Goal: Information Seeking & Learning: Learn about a topic

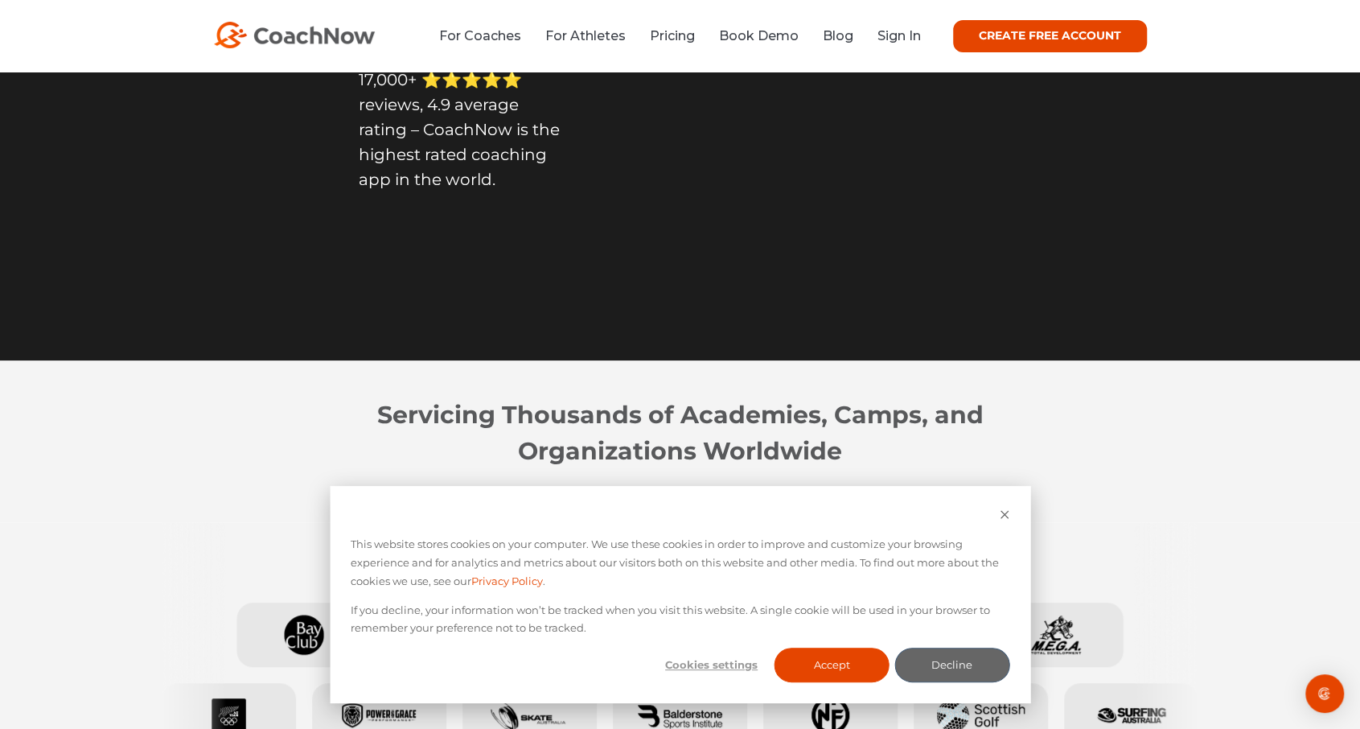
scroll to position [268, 0]
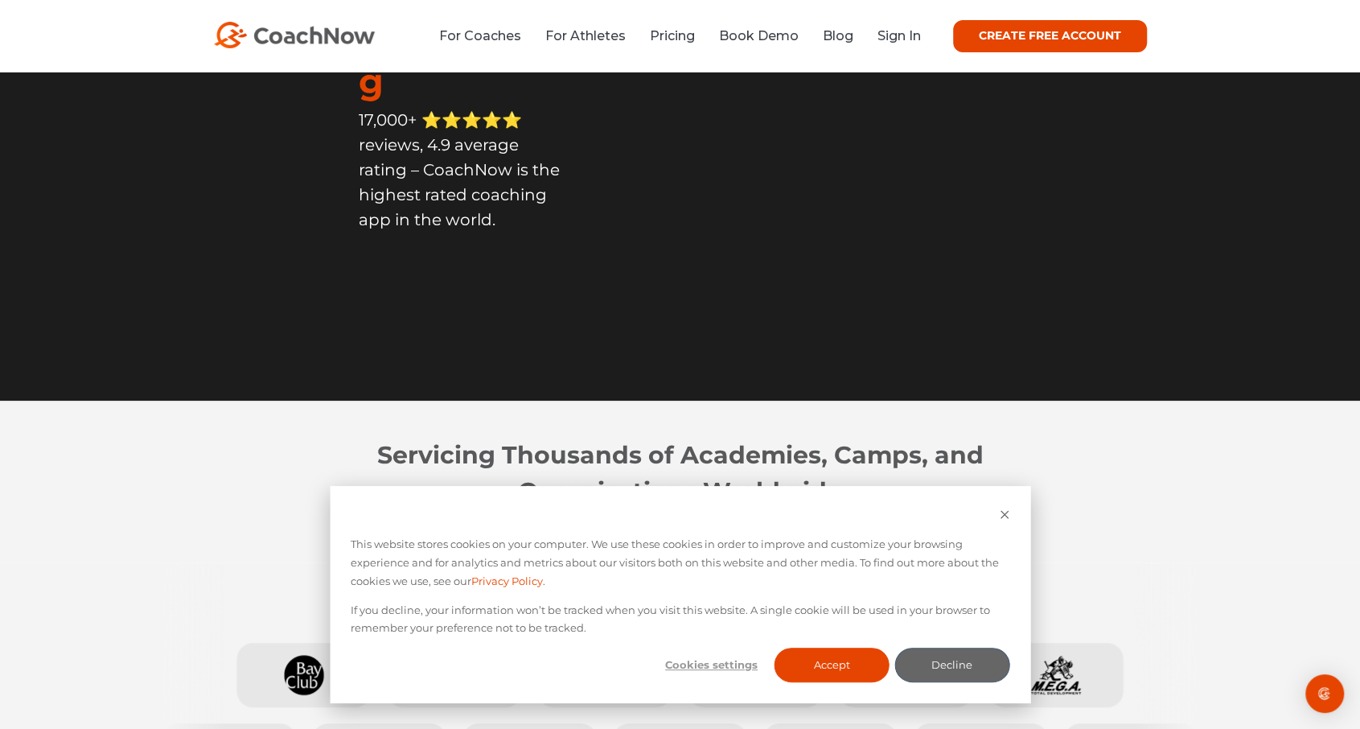
click at [997, 517] on div "Cookie banner" at bounding box center [680, 516] width 659 height 19
click at [1001, 512] on icon "Dismiss cookie banner" at bounding box center [1004, 514] width 10 height 10
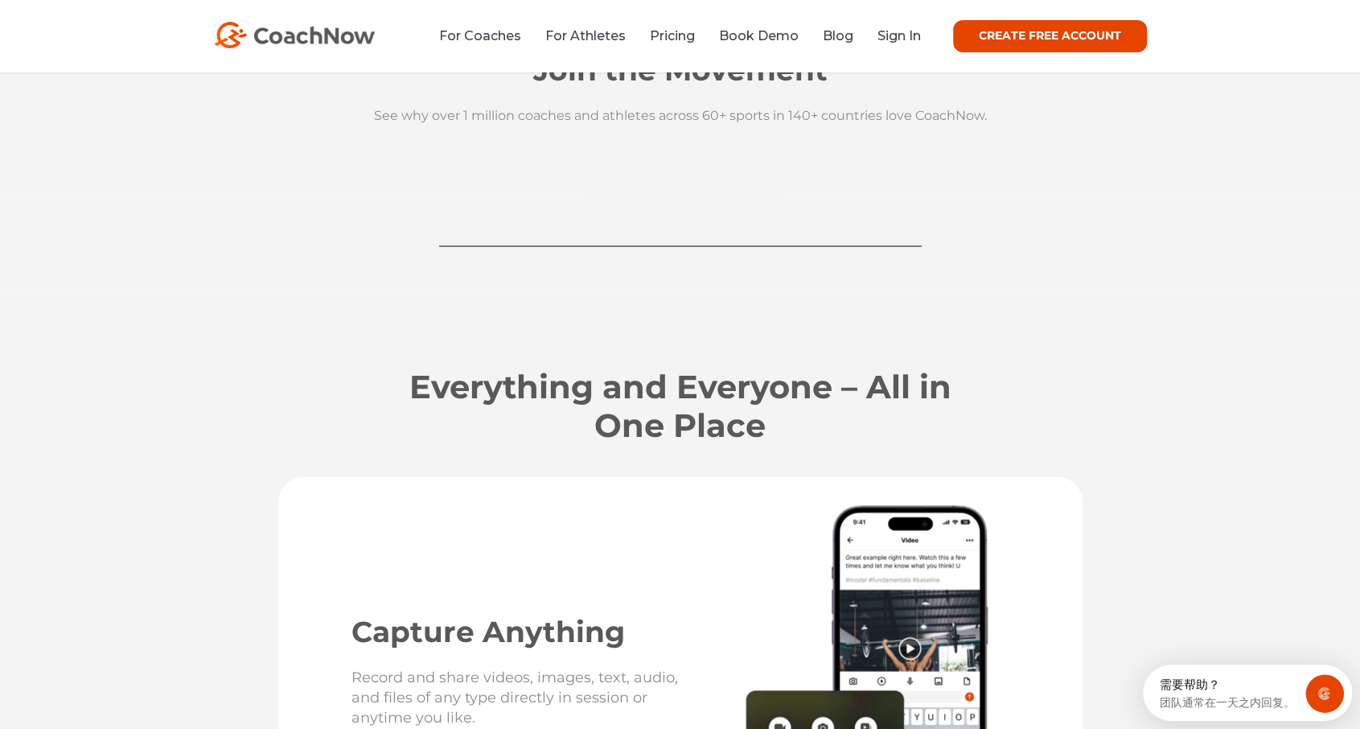
scroll to position [2145, 0]
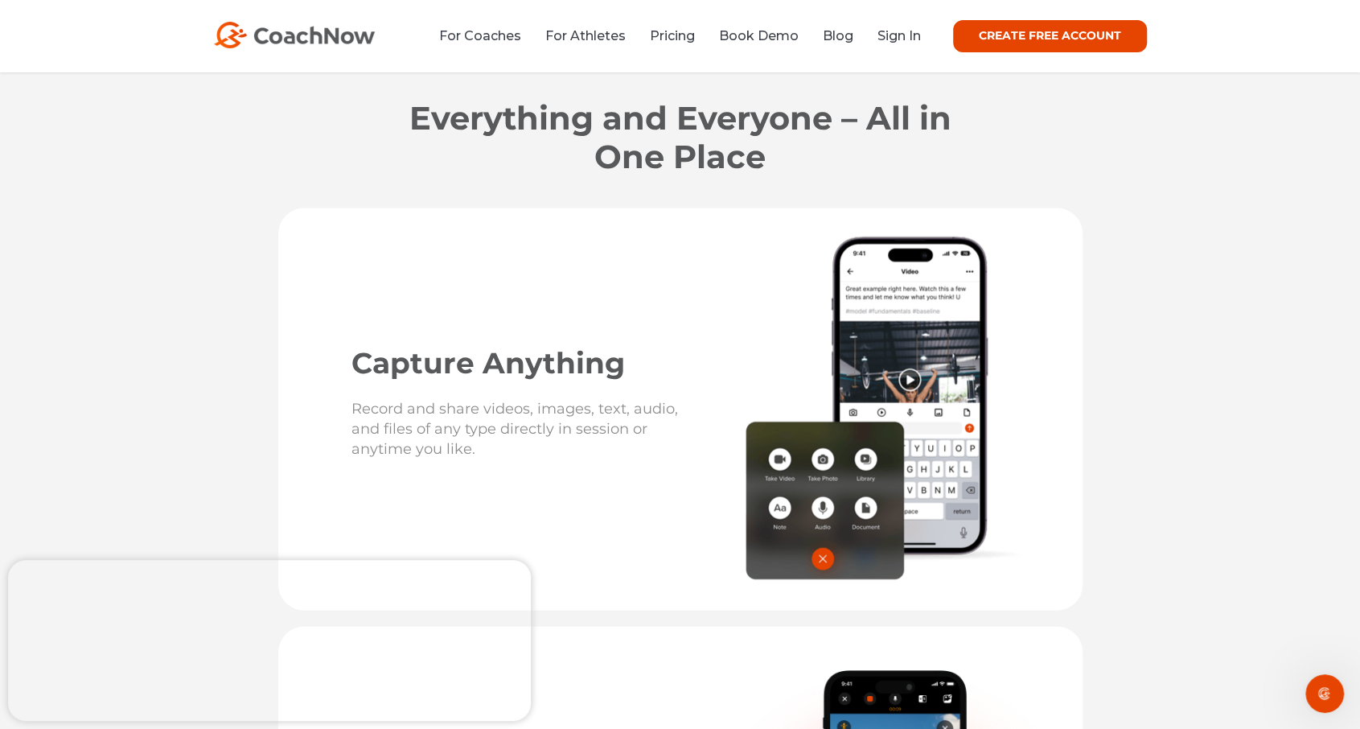
click at [417, 141] on h2 "Everything and Everyone – All in One Place" at bounding box center [680, 137] width 563 height 77
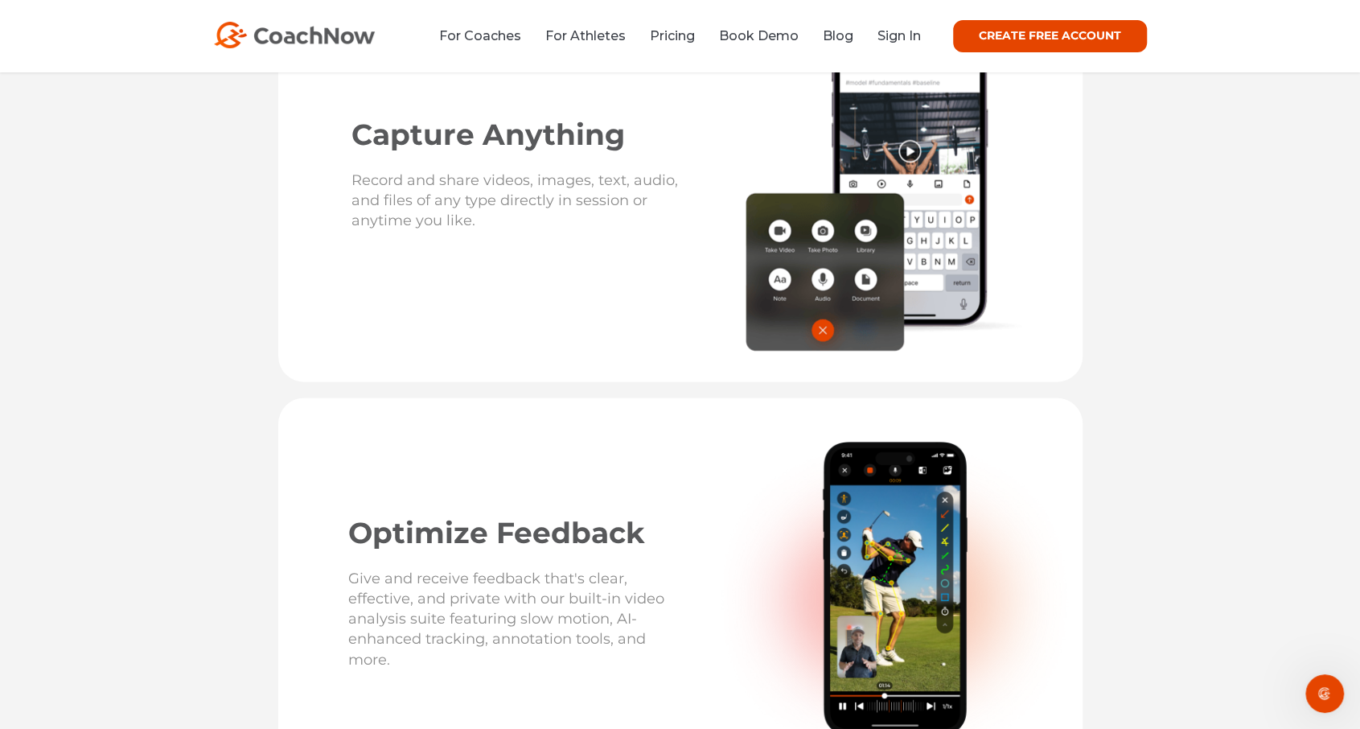
scroll to position [2413, 0]
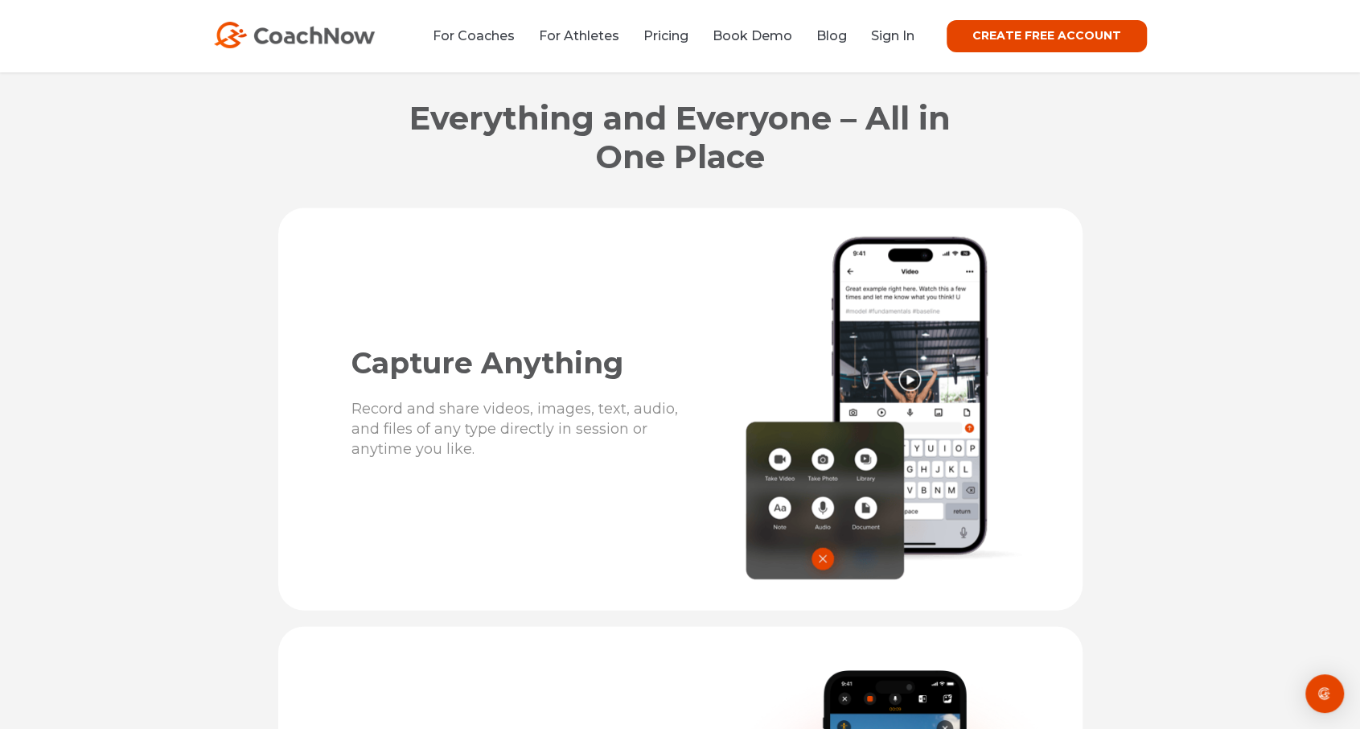
click at [316, 328] on div "Capture Anything Record and share videos, images, text, audio, and files of any…" at bounding box center [680, 409] width 804 height 402
click at [239, 191] on div "Everything and Everyone – All in One Place" at bounding box center [680, 118] width 1360 height 182
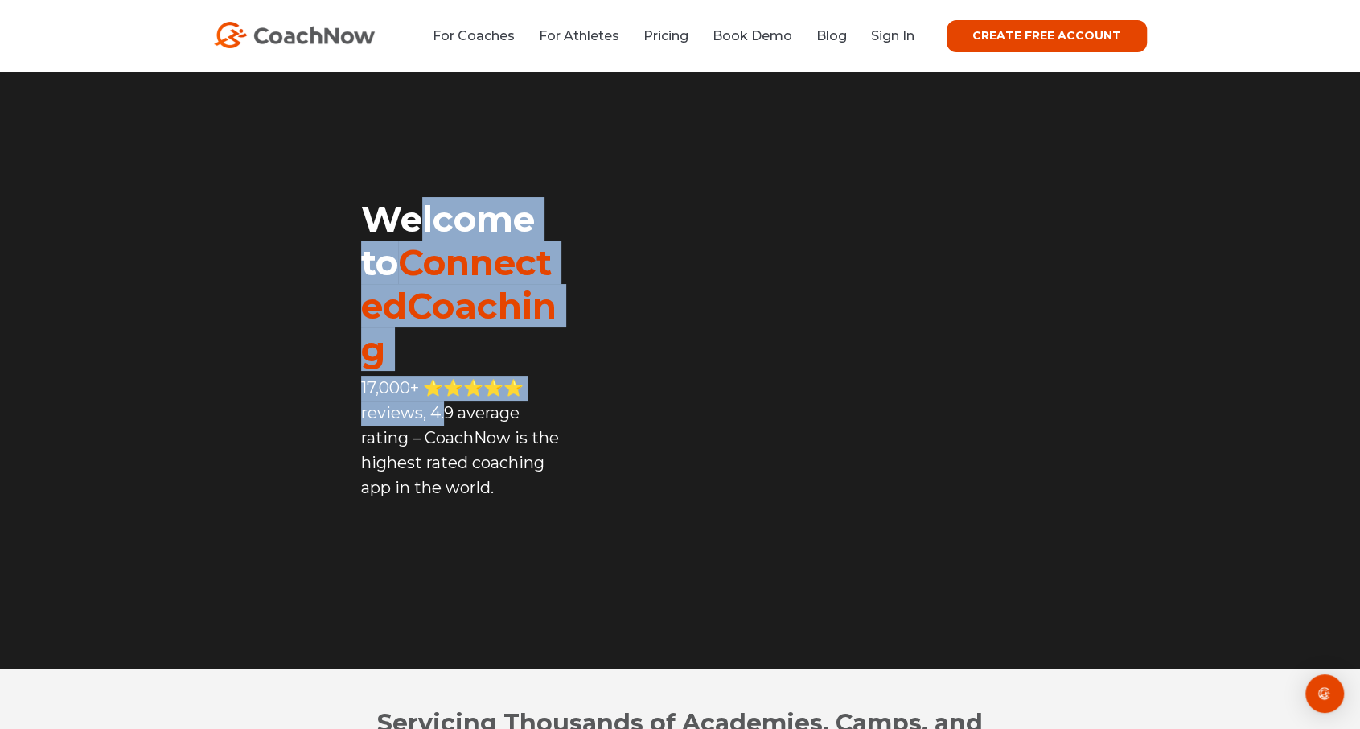
drag, startPoint x: 352, startPoint y: 274, endPoint x: 566, endPoint y: 352, distance: 228.3
click at [559, 352] on div "Welcome to ConnectedCoaching 17,000+ ⭐️⭐️⭐️⭐️⭐️ reviews, 4.9 average rating – C…" at bounding box center [463, 371] width 204 height 403
click at [565, 358] on div "Welcome to ConnectedCoaching 17,000+ ⭐️⭐️⭐️⭐️⭐️ reviews, 4.9 average rating – C…" at bounding box center [463, 371] width 204 height 403
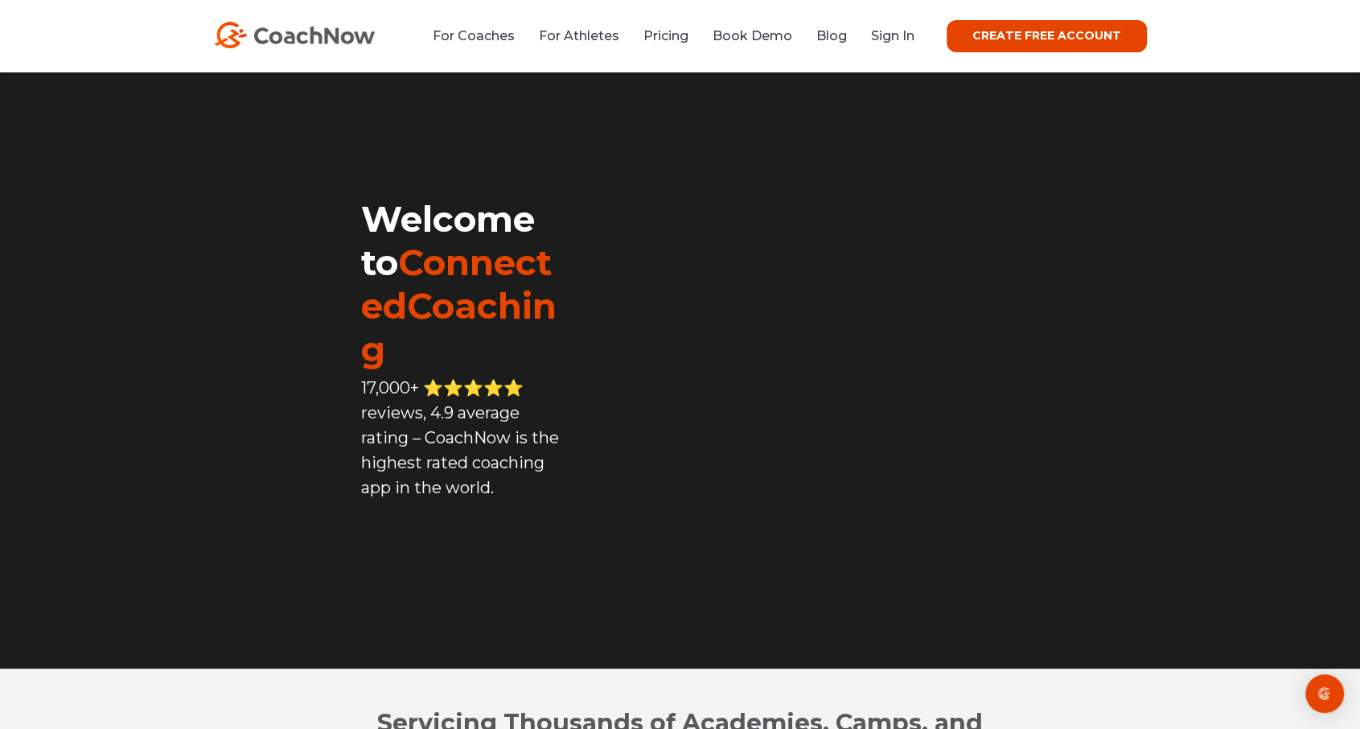
click at [557, 325] on span "ConnectedCoaching" at bounding box center [458, 306] width 195 height 130
click at [565, 180] on div "Welcome to ConnectedCoaching 17,000+ ⭐️⭐️⭐️⭐️⭐️ reviews, 4.9 average rating – C…" at bounding box center [414, 366] width 302 height 539
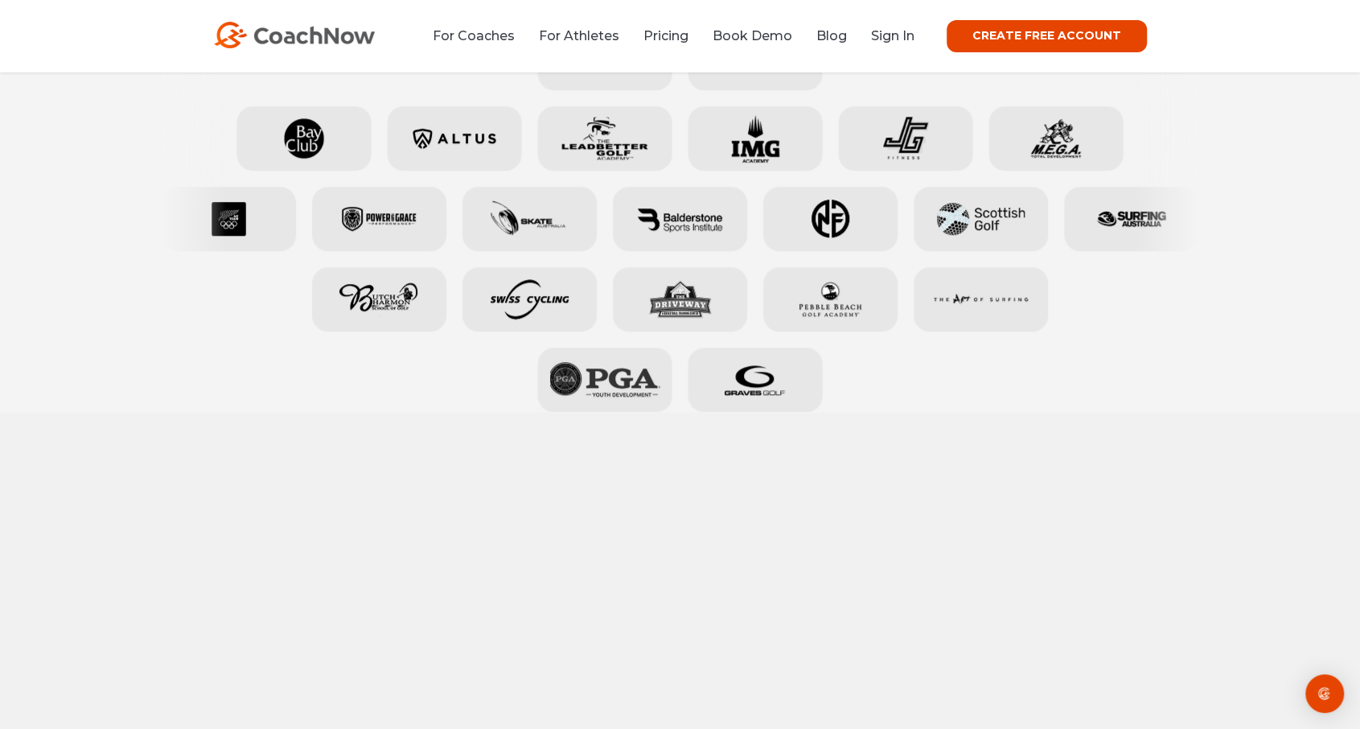
scroll to position [536, 0]
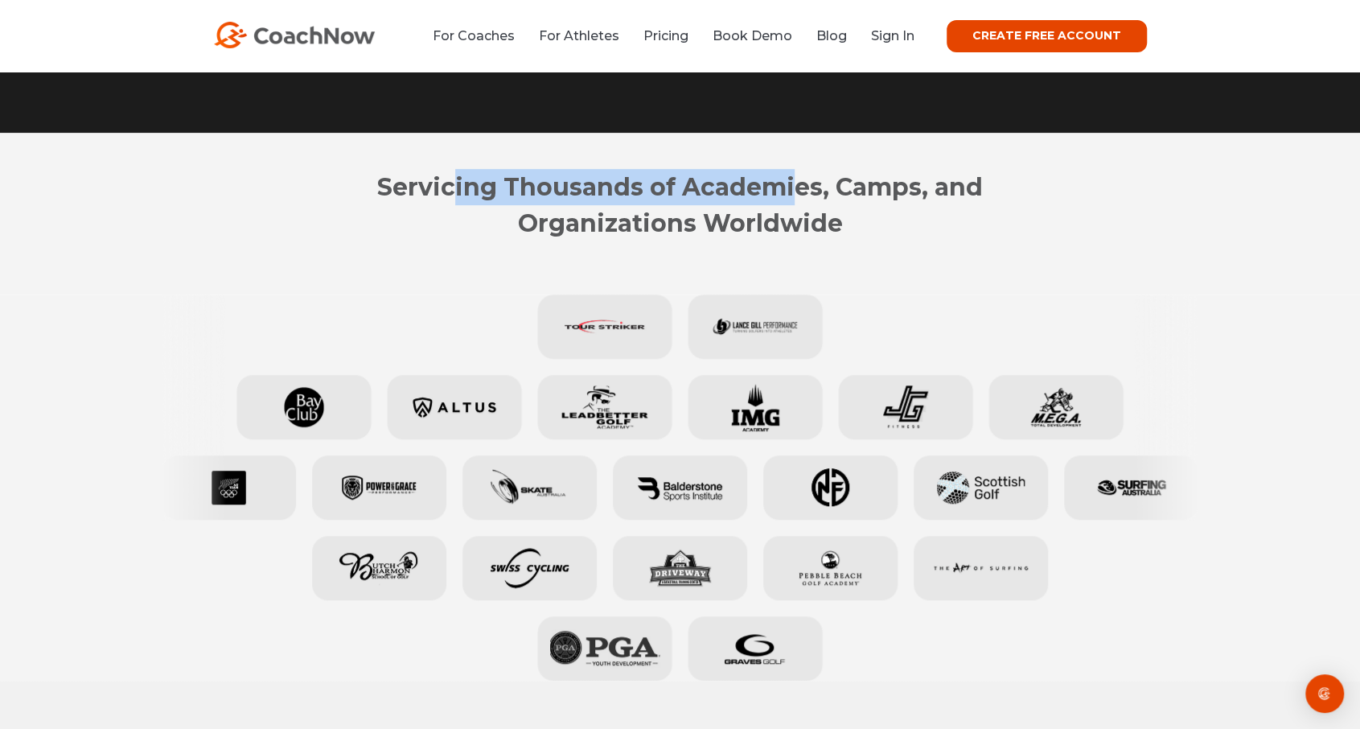
drag, startPoint x: 462, startPoint y: 183, endPoint x: 781, endPoint y: 213, distance: 320.8
click at [788, 193] on strong "Servicing Thousands of Academies, Camps, and Organizations Worldwide" at bounding box center [680, 205] width 606 height 66
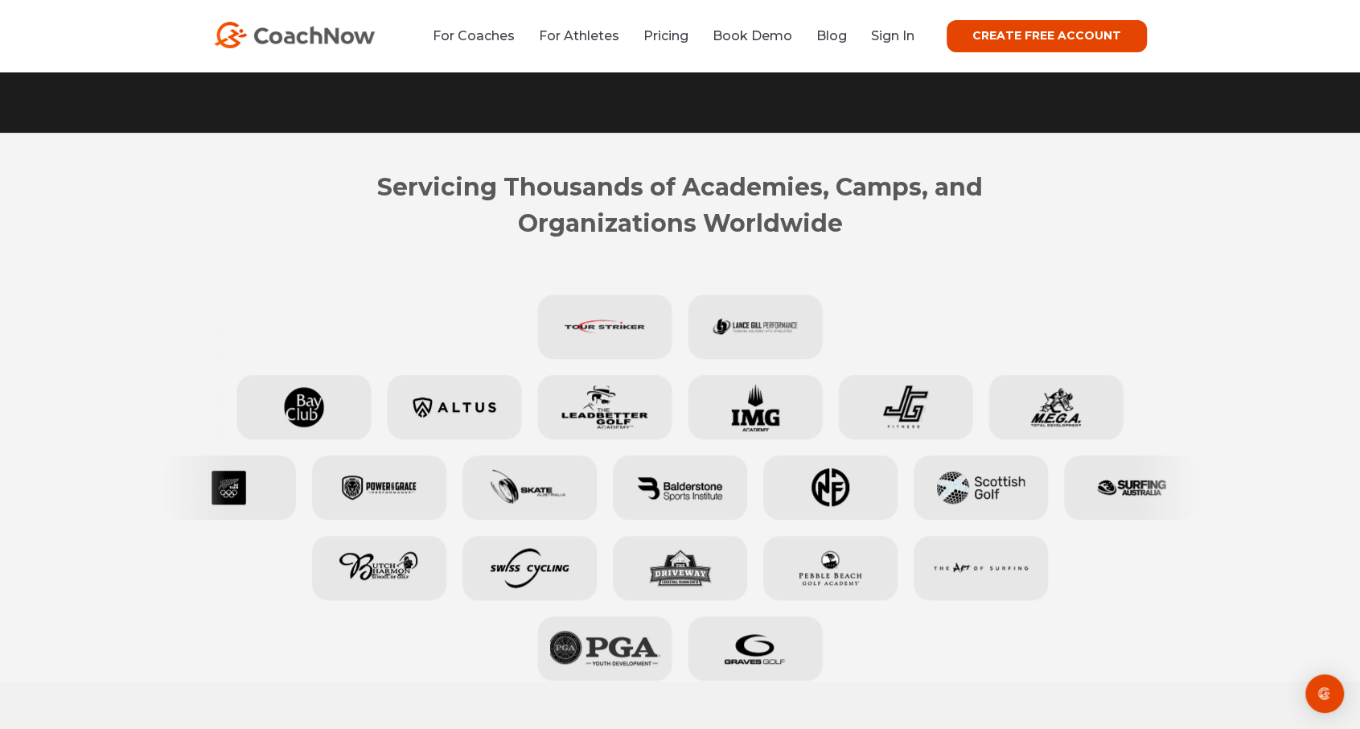
drag, startPoint x: 784, startPoint y: 217, endPoint x: 811, endPoint y: 216, distance: 27.4
click at [786, 218] on strong "Servicing Thousands of Academies, Camps, and Organizations Worldwide" at bounding box center [680, 205] width 606 height 66
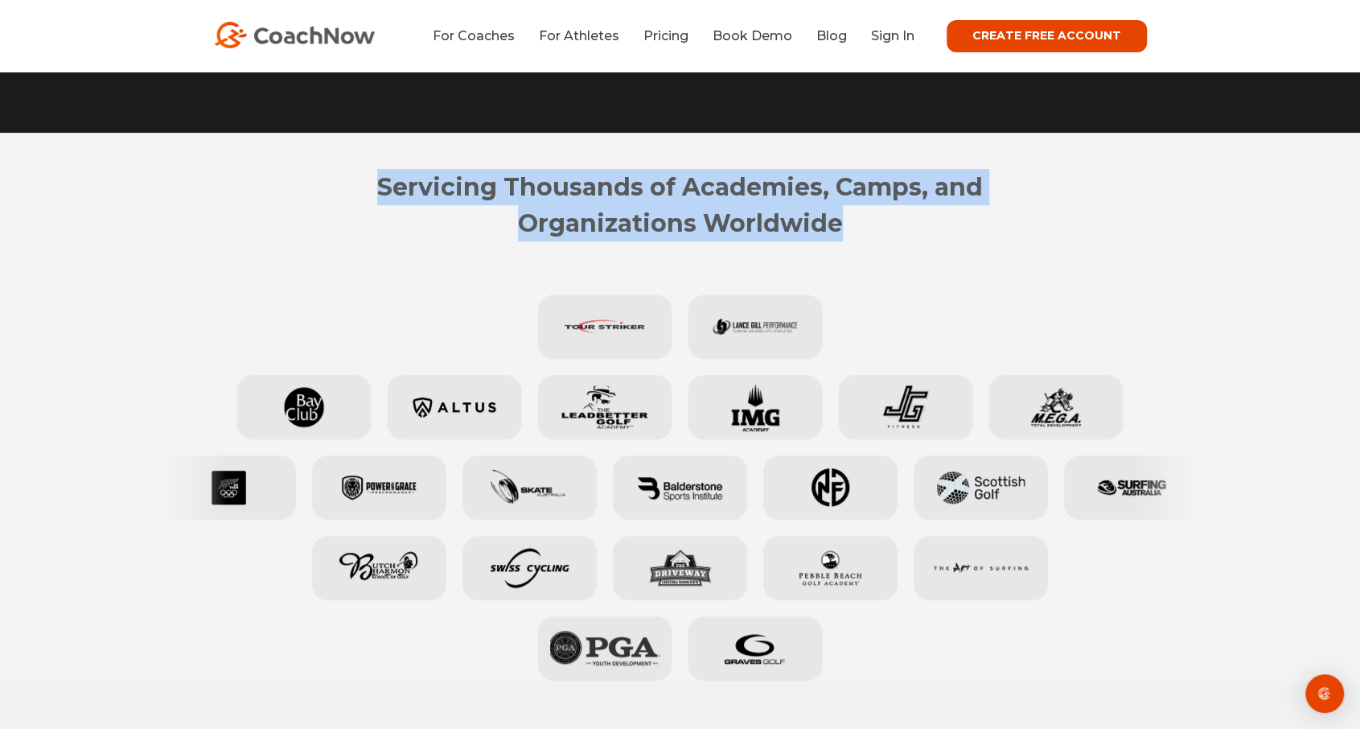
drag, startPoint x: 846, startPoint y: 228, endPoint x: 601, endPoint y: 160, distance: 253.7
click at [601, 160] on div "Servicing Thousands of Academies, Camps, and Organizations Worldwide" at bounding box center [680, 214] width 1360 height 162
click at [564, 179] on strong "Servicing Thousands of Academies, Camps, and Organizations Worldwide" at bounding box center [680, 205] width 606 height 66
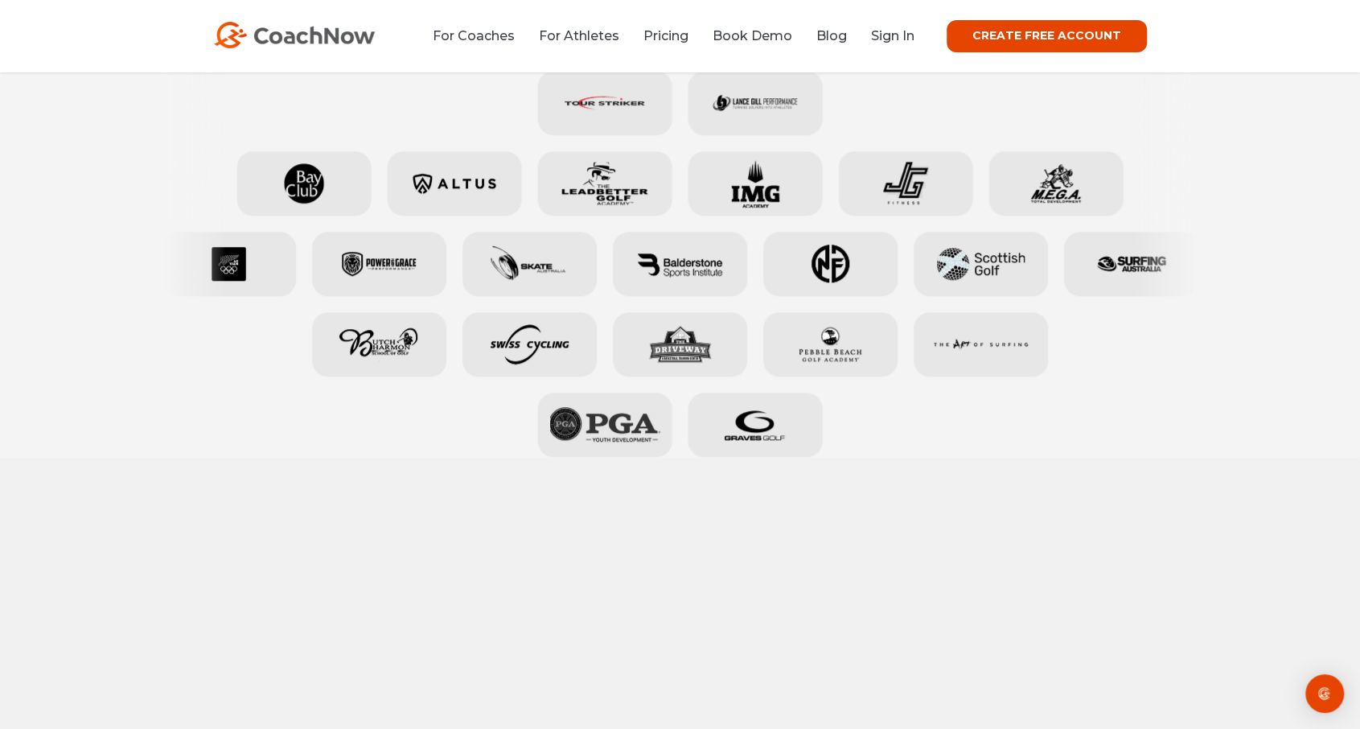
scroll to position [268, 0]
